Goal: Task Accomplishment & Management: Manage account settings

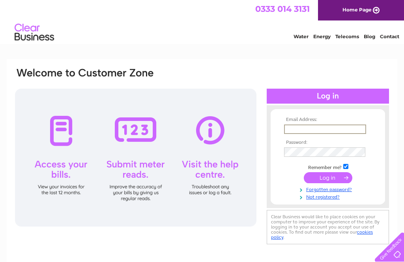
type input "jacky_hoole@hotmail.co.uk"
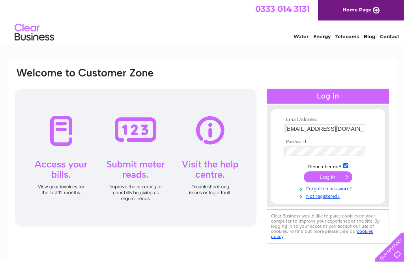
click at [328, 178] on input "submit" at bounding box center [328, 177] width 49 height 11
click at [340, 181] on input "submit" at bounding box center [328, 177] width 49 height 11
click at [333, 183] on input "submit" at bounding box center [328, 177] width 49 height 11
click at [330, 180] on input "submit" at bounding box center [328, 177] width 49 height 11
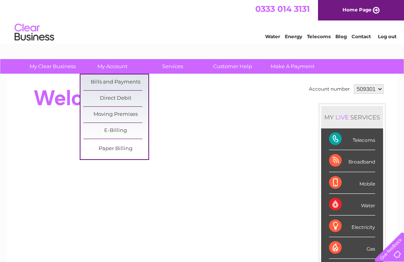
click at [133, 82] on link "Bills and Payments" at bounding box center [115, 83] width 65 height 16
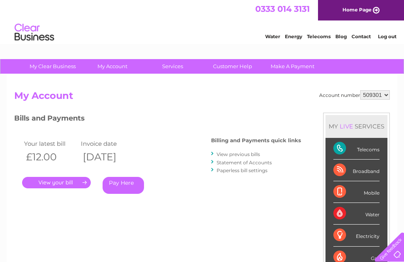
click at [64, 185] on link "." at bounding box center [56, 182] width 69 height 11
